Goal: Transaction & Acquisition: Obtain resource

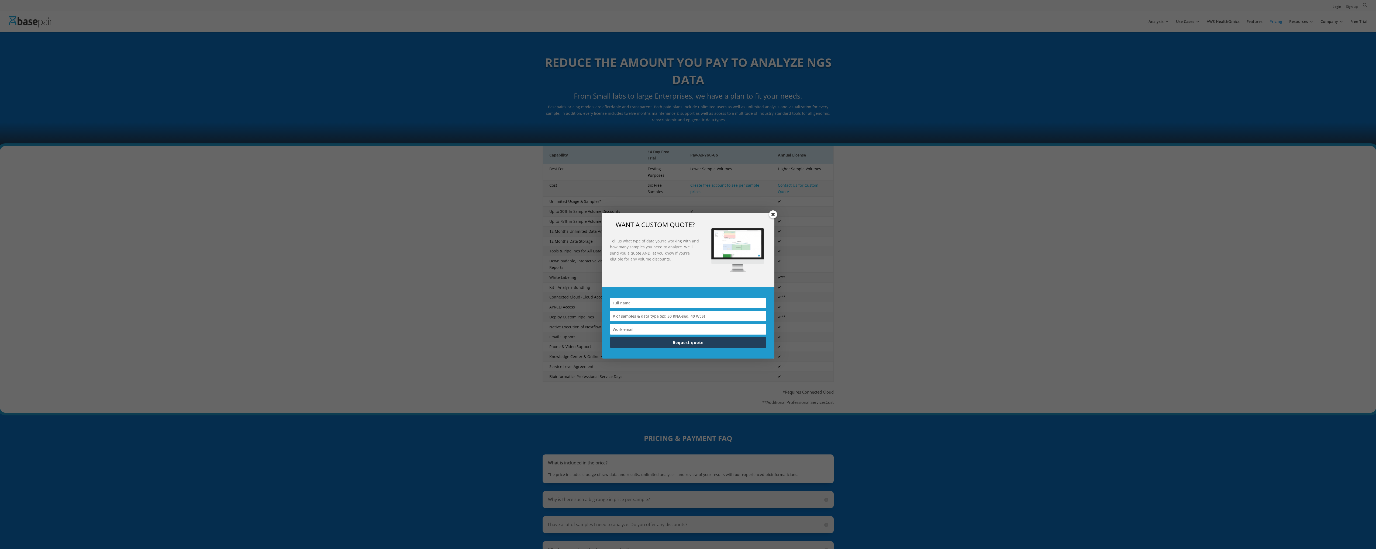
click at [1280, 22] on div "WANT A CUSTOM QUOTE? Tell us what type of data you're working with and how many…" at bounding box center [688, 274] width 1376 height 549
click at [774, 215] on span at bounding box center [773, 215] width 8 height 8
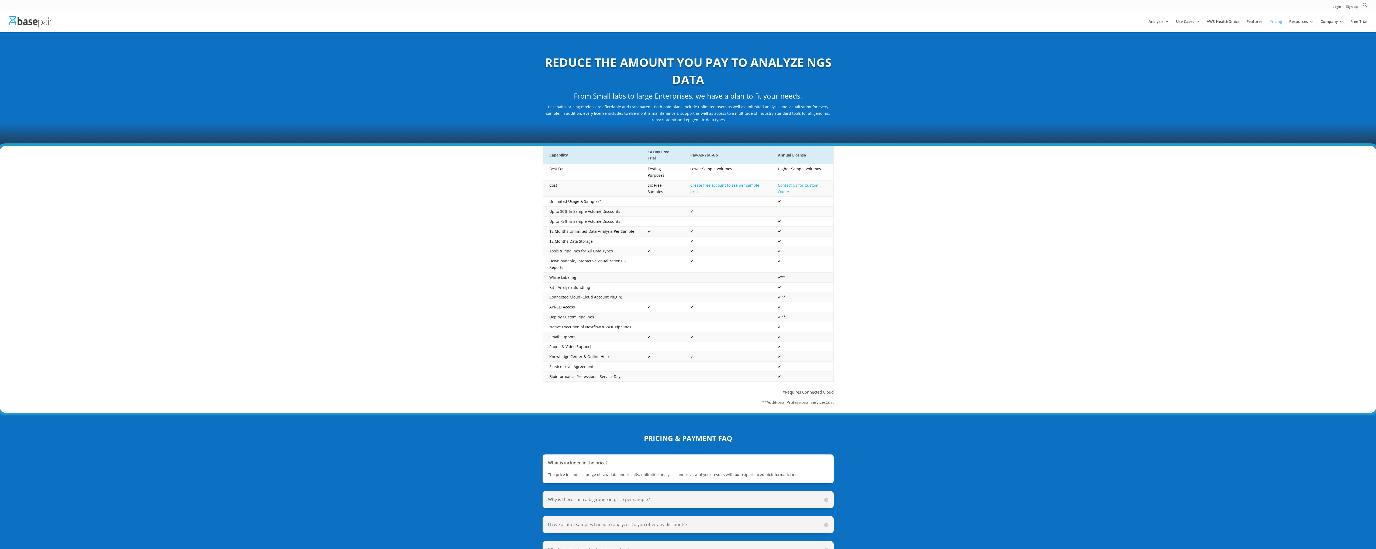
click at [1280, 20] on link "Pricing" at bounding box center [1276, 26] width 13 height 13
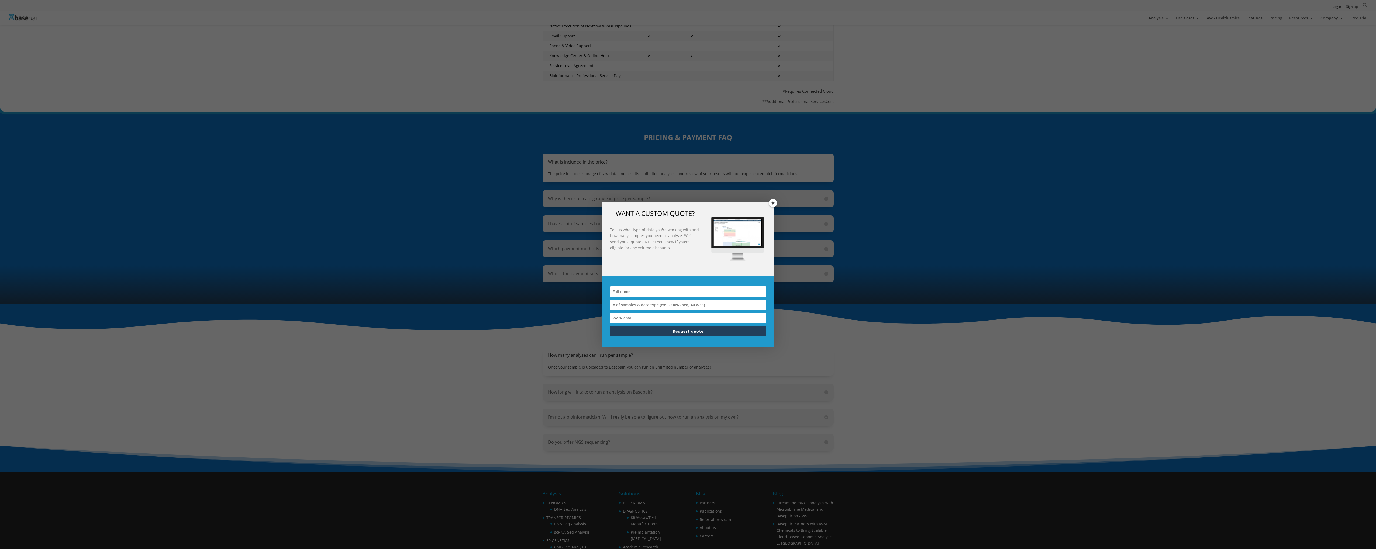
scroll to position [290, 0]
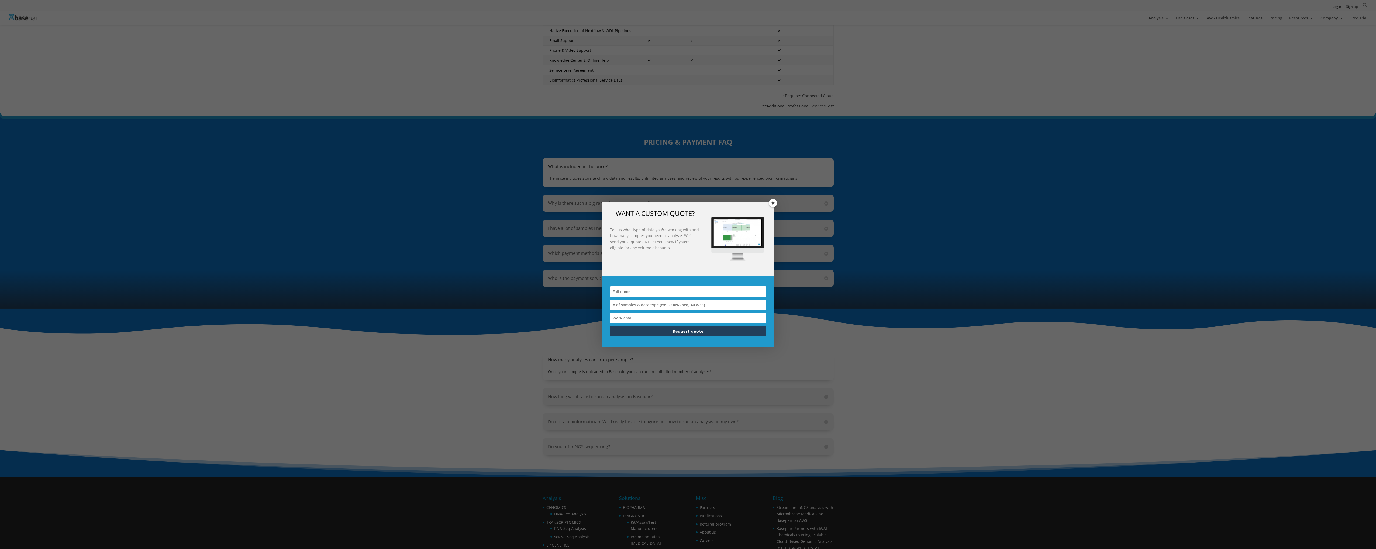
click at [775, 203] on span at bounding box center [773, 203] width 8 height 8
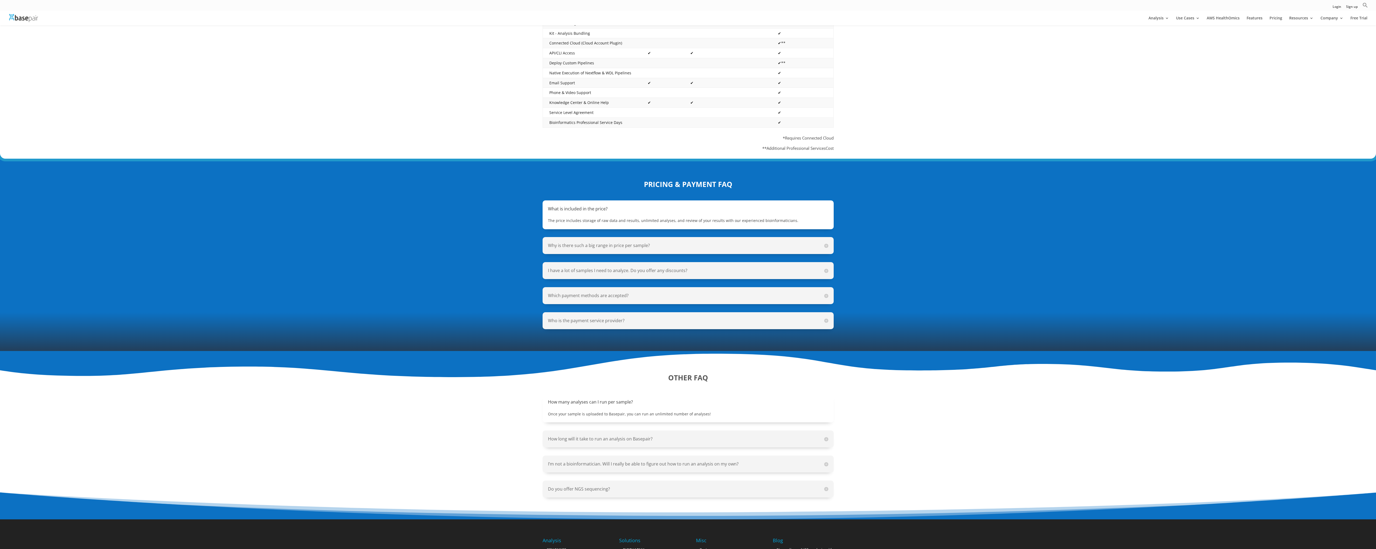
scroll to position [0, 0]
